Goal: Check status

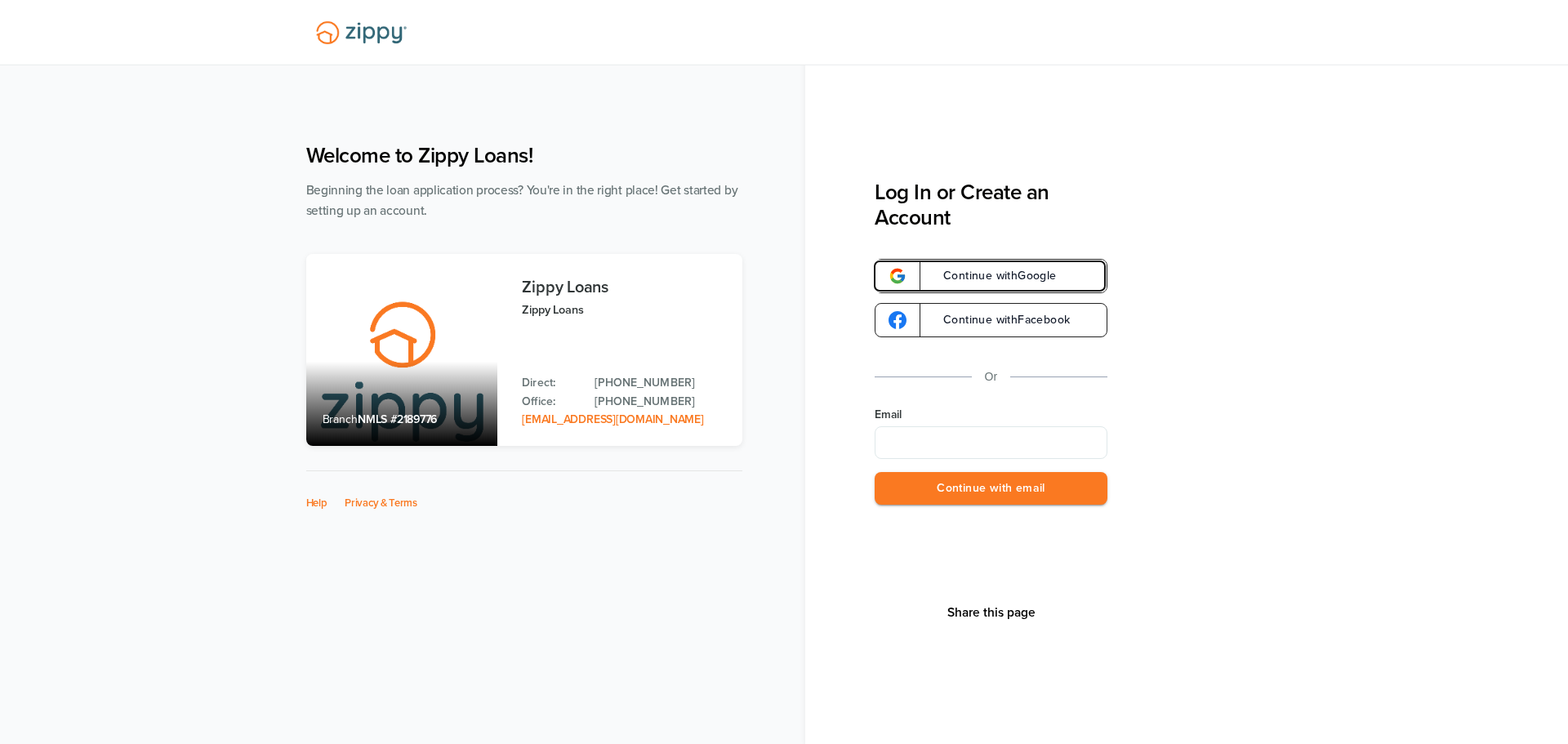
click at [1010, 268] on link "Continue with Google" at bounding box center [991, 276] width 233 height 34
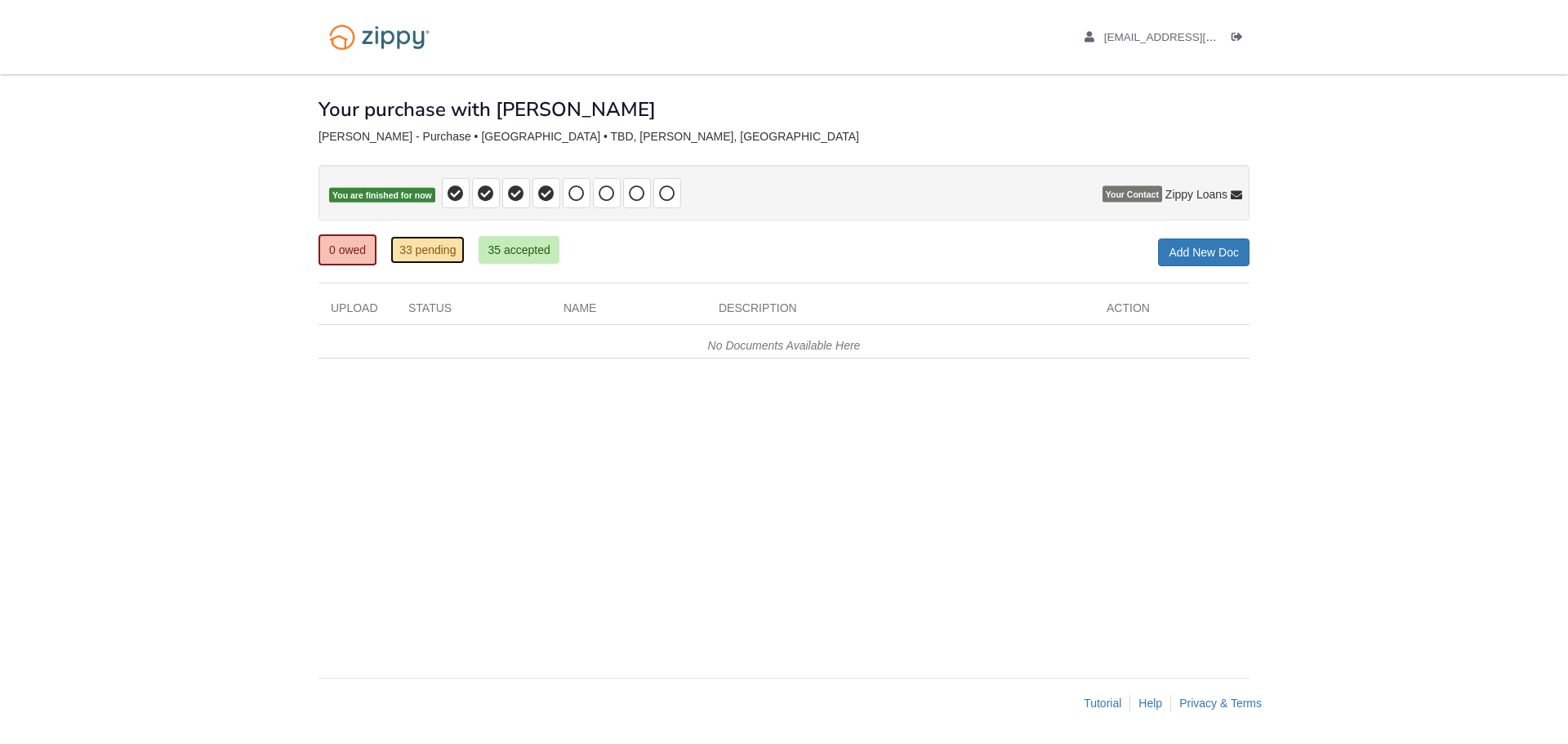
click at [433, 247] on link "33 pending" at bounding box center [428, 250] width 75 height 28
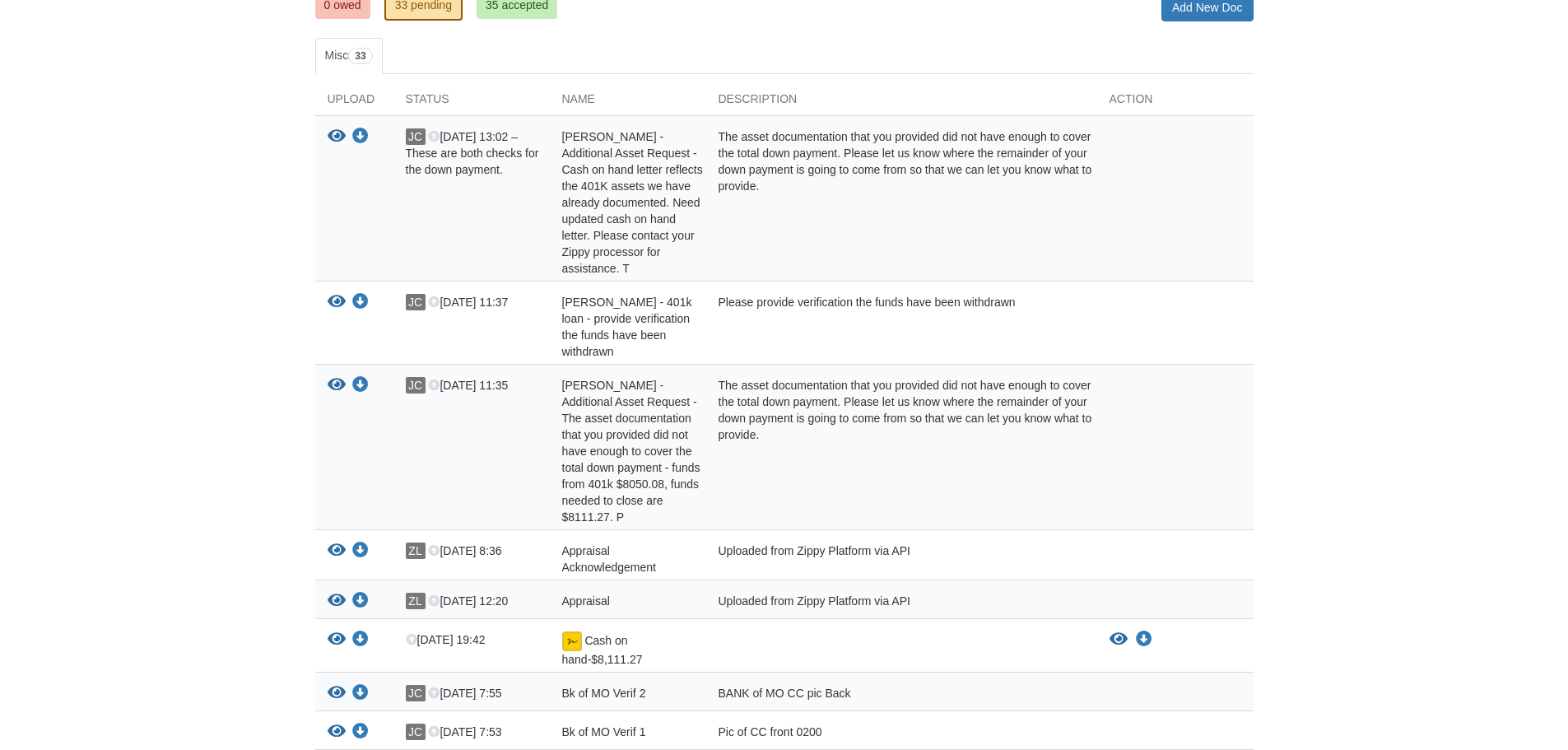
scroll to position [329, 0]
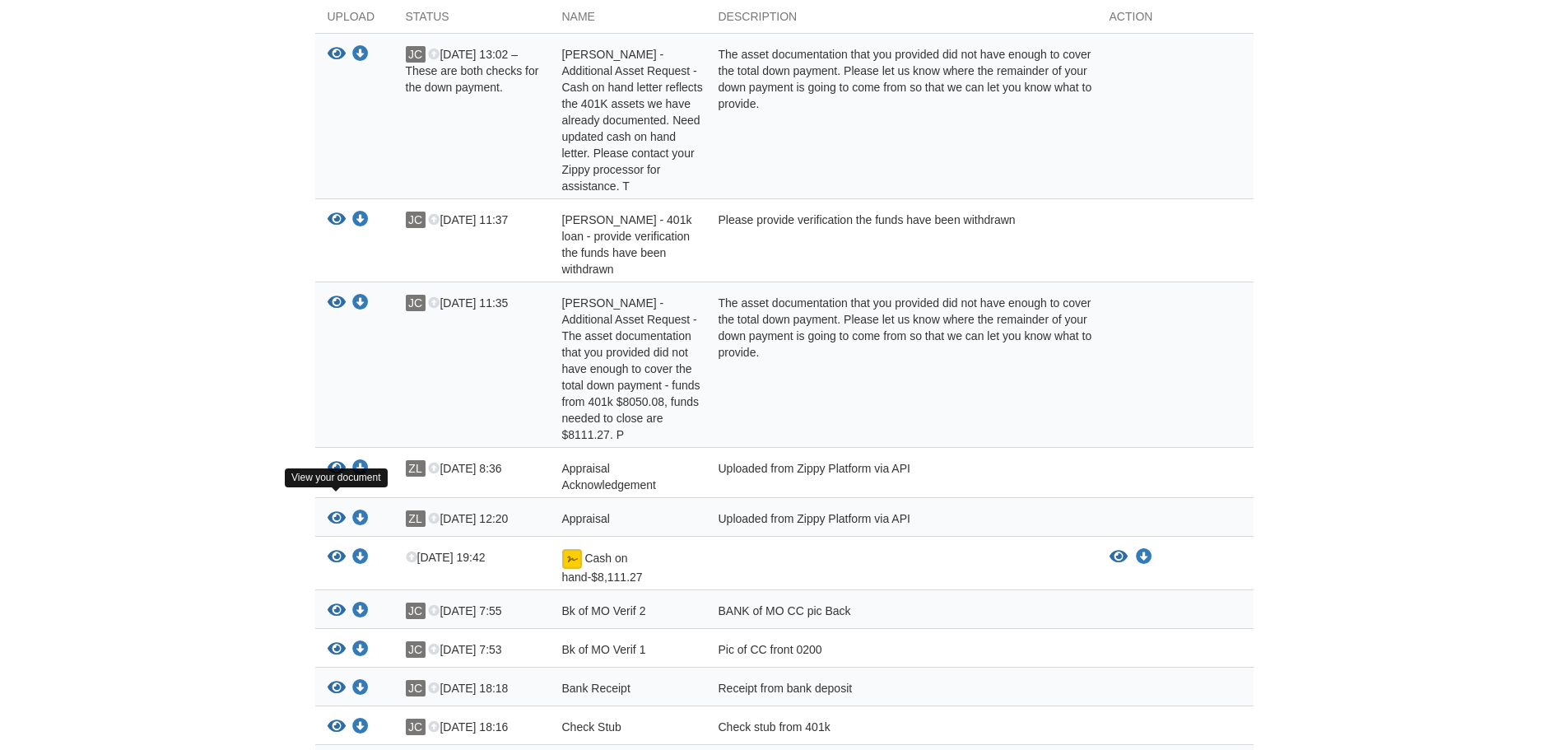
click at [334, 510] on icon "View Appraisal" at bounding box center [336, 519] width 18 height 17
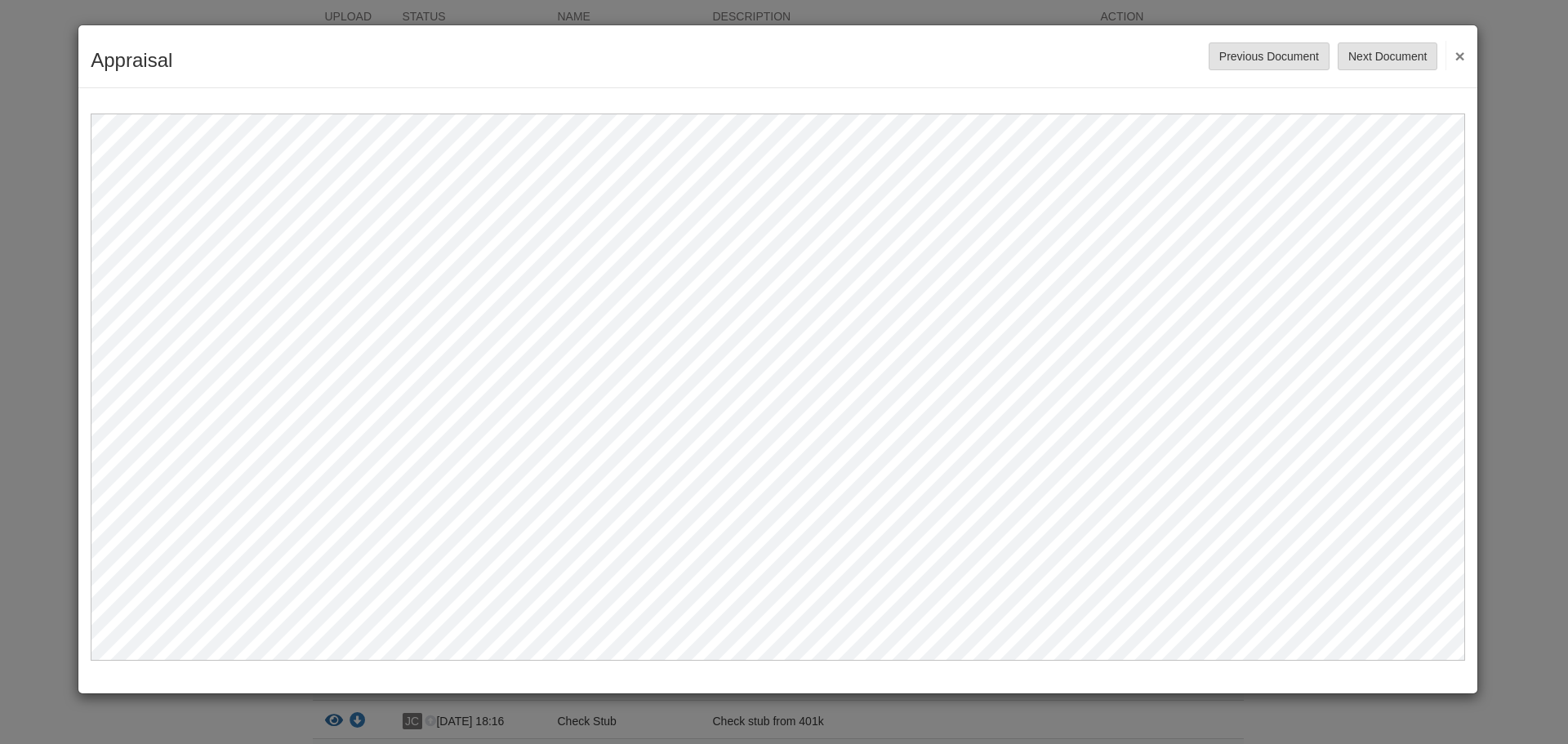
click at [1459, 60] on button "×" at bounding box center [1455, 56] width 19 height 30
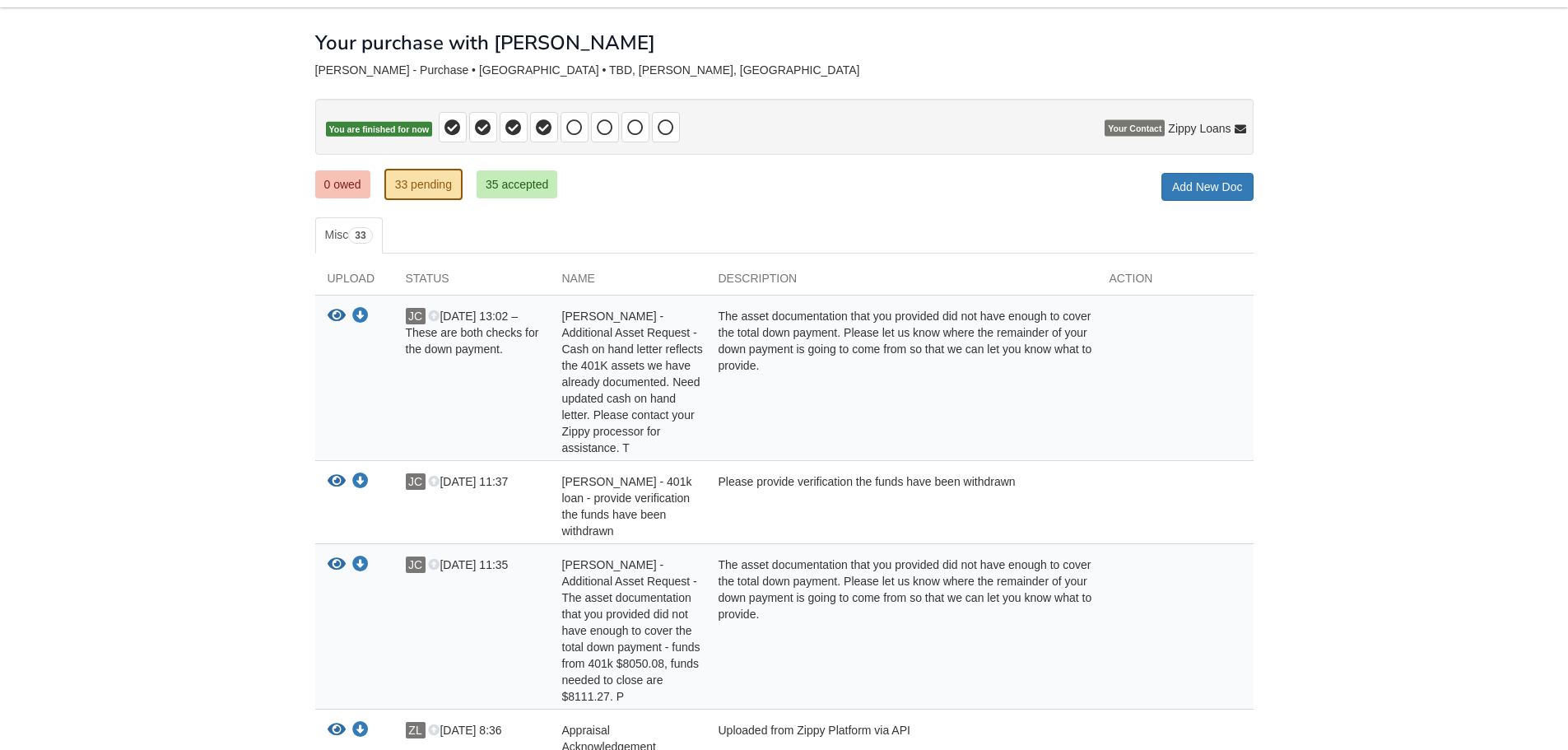
scroll to position [0, 0]
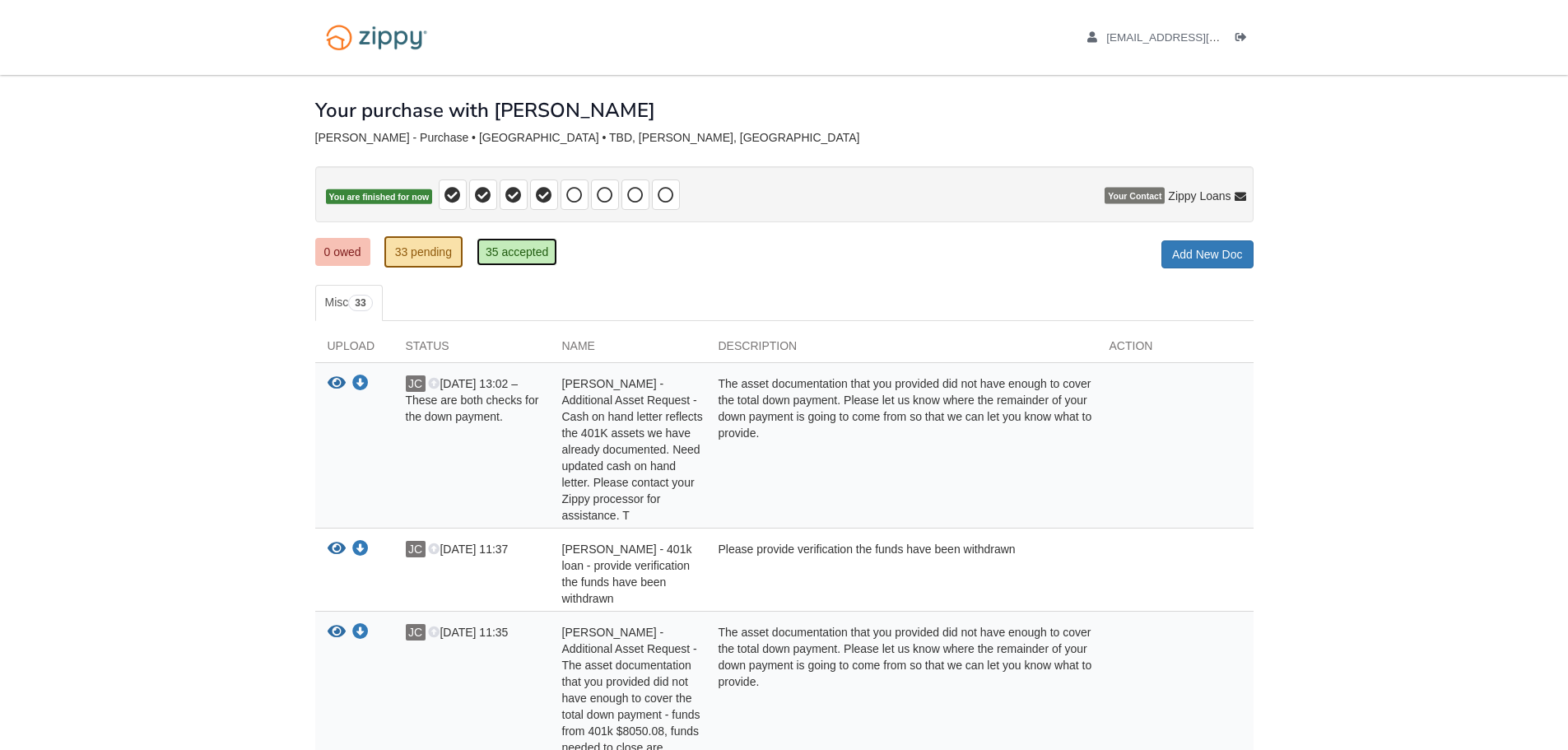
click at [504, 253] on link "35 accepted" at bounding box center [517, 252] width 81 height 28
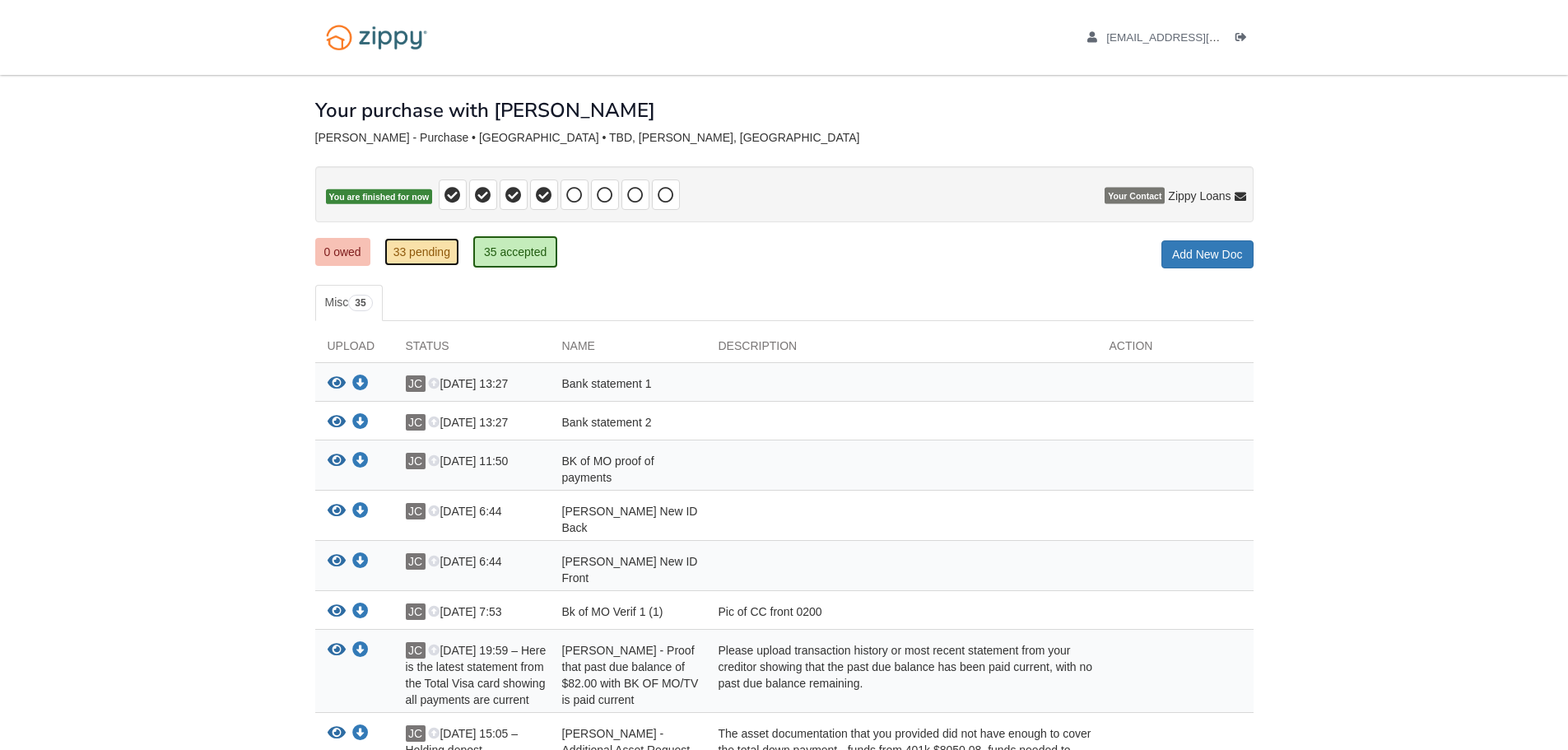
click at [431, 254] on link "33 pending" at bounding box center [422, 252] width 75 height 28
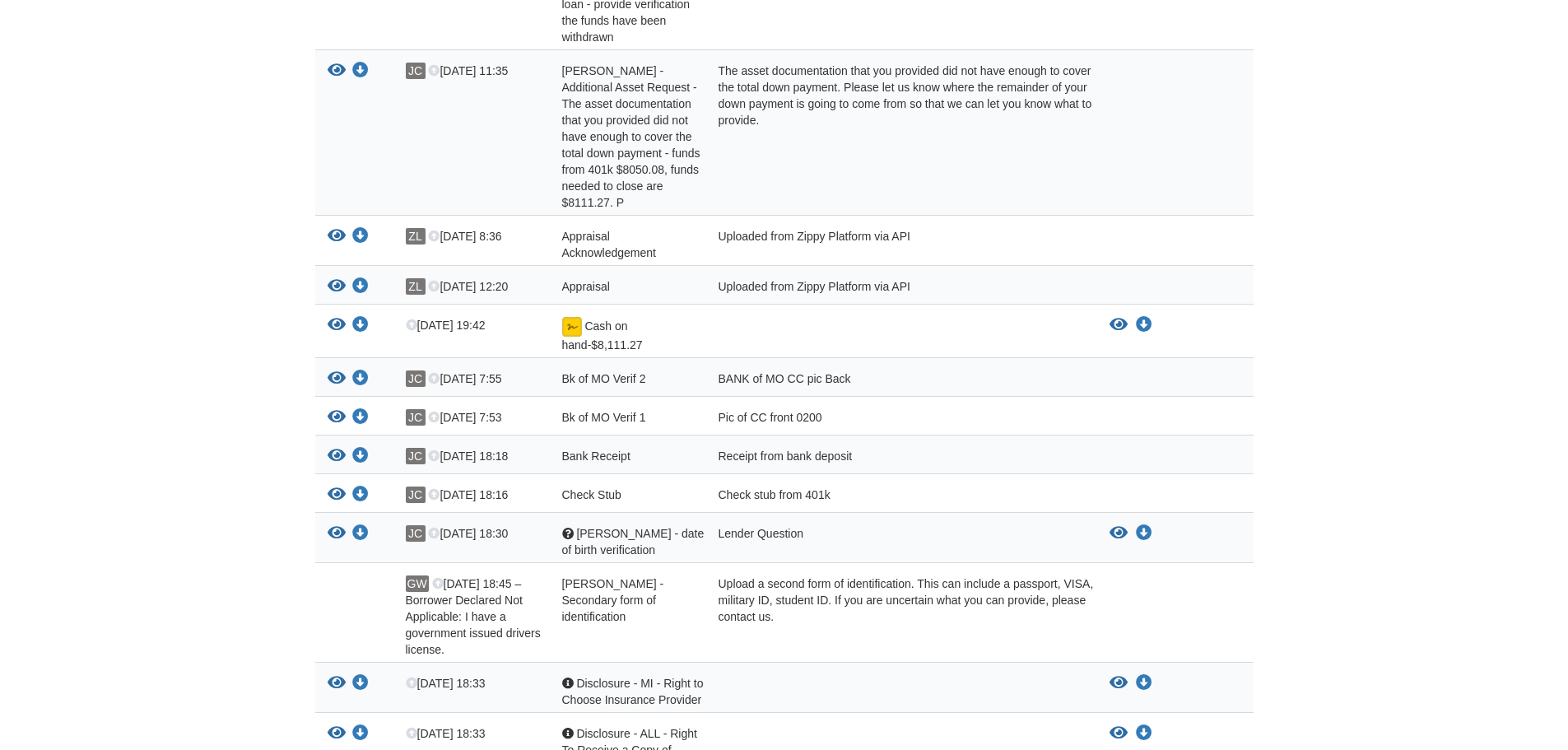
scroll to position [479, 0]
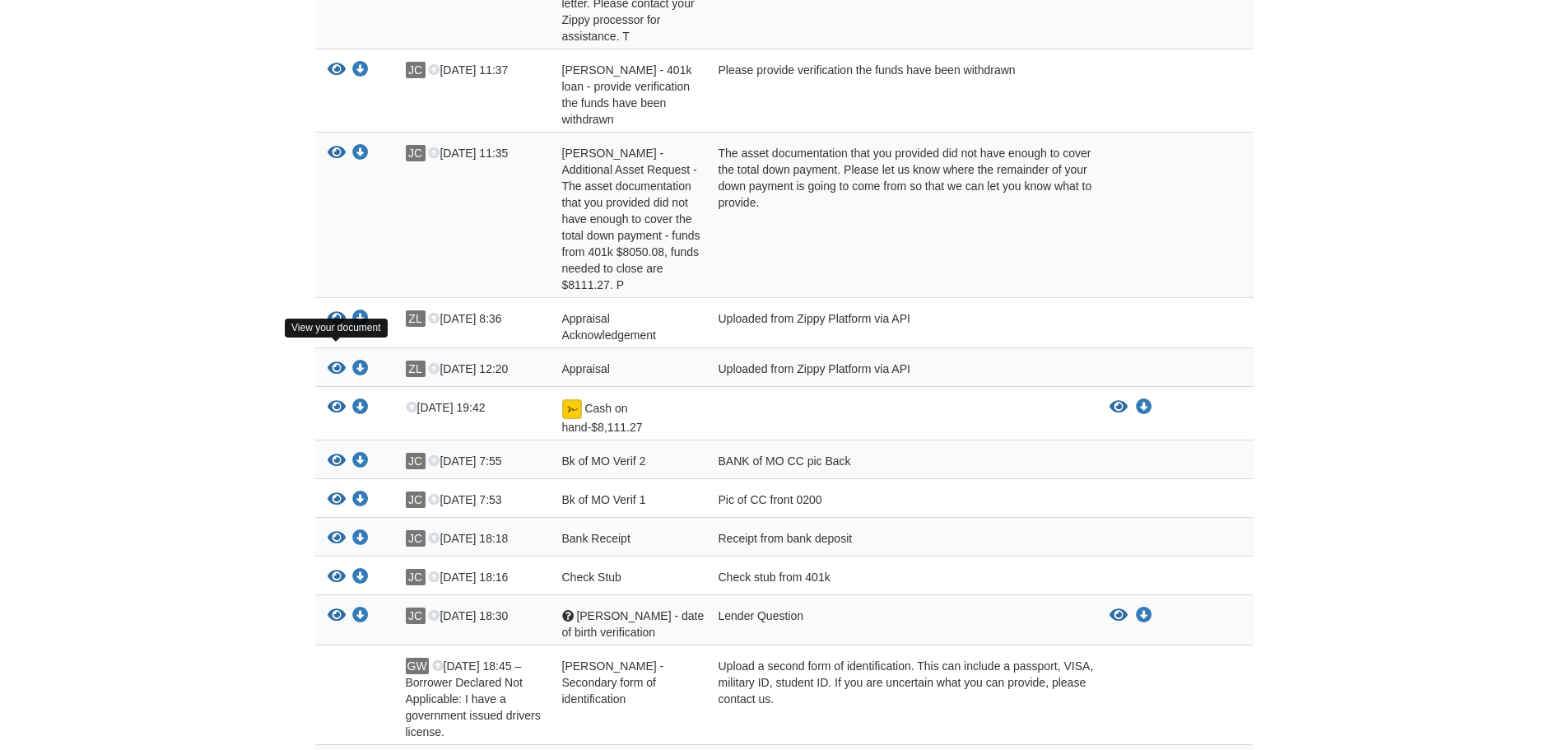
click at [336, 361] on icon "View Appraisal" at bounding box center [336, 369] width 18 height 17
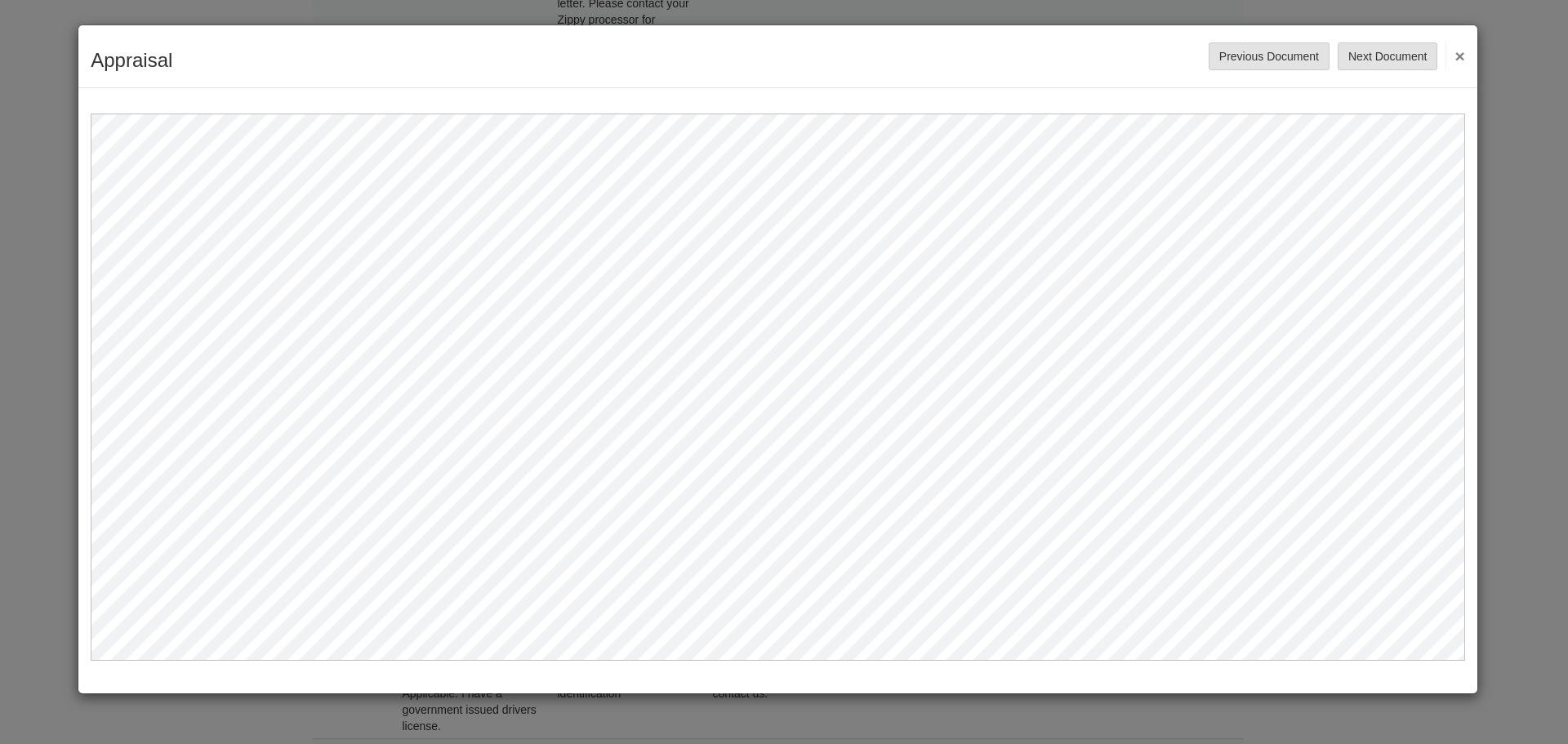
click at [1462, 51] on button "×" at bounding box center [1455, 56] width 19 height 30
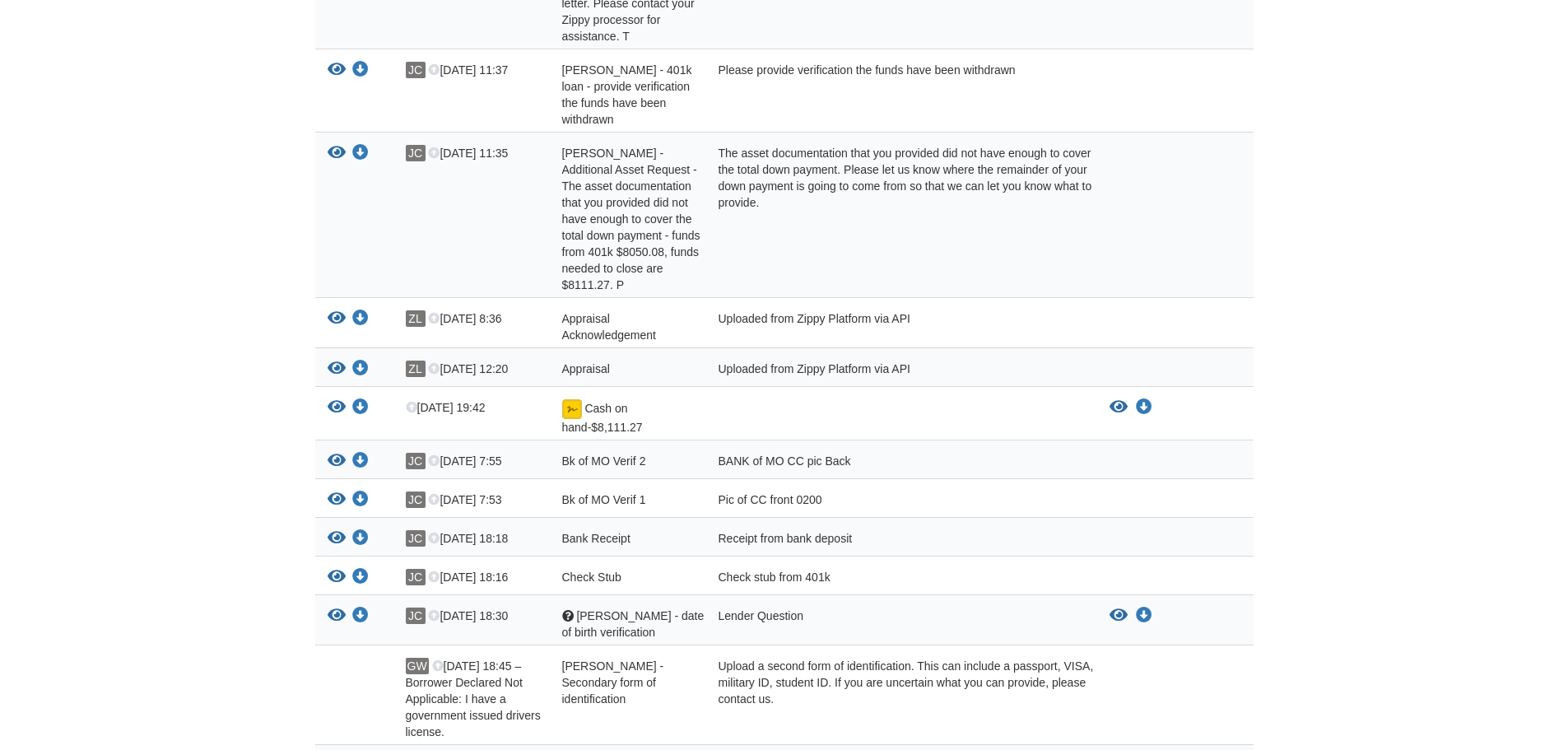
scroll to position [0, 0]
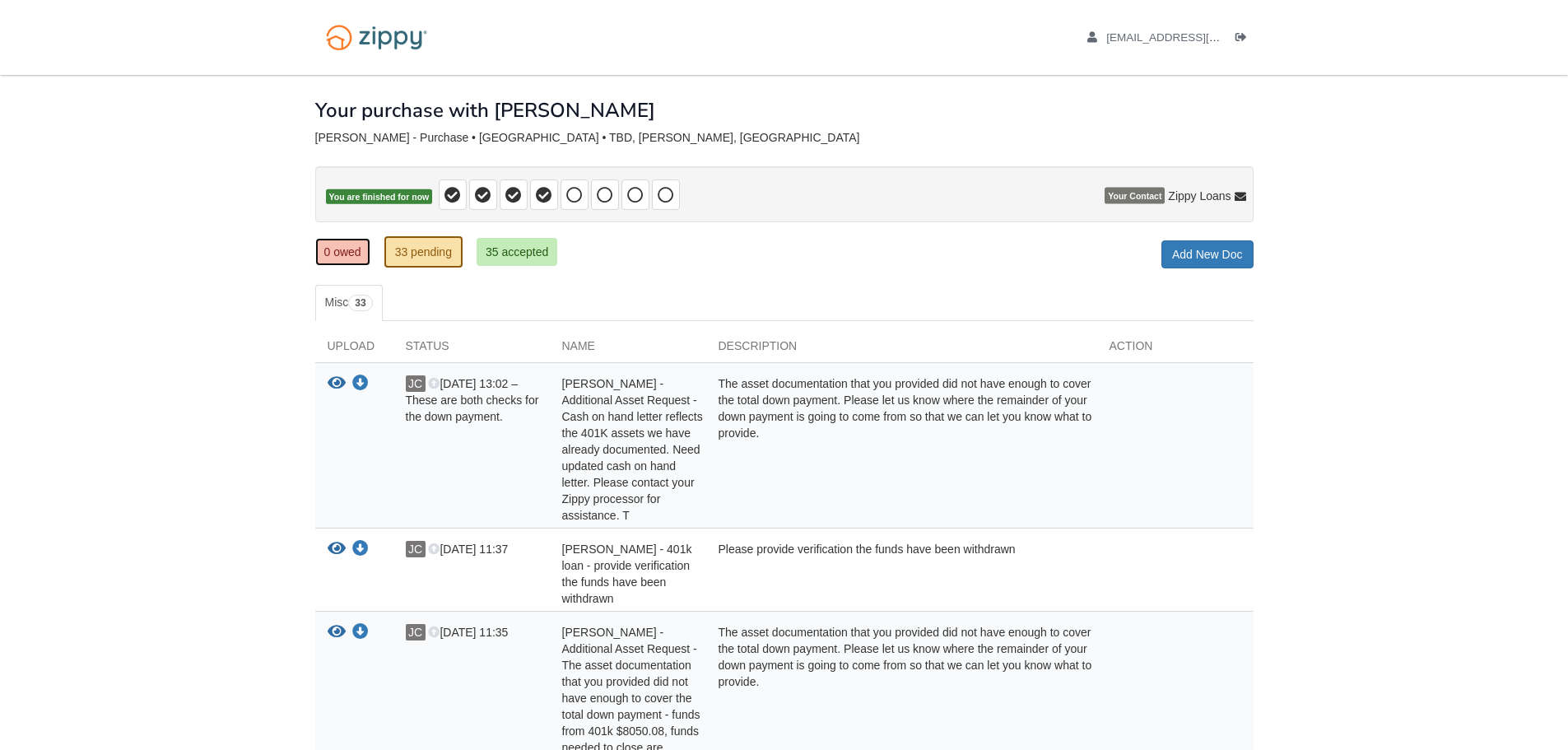
click at [333, 242] on link "0 owed" at bounding box center [343, 252] width 55 height 28
